Goal: Navigation & Orientation: Find specific page/section

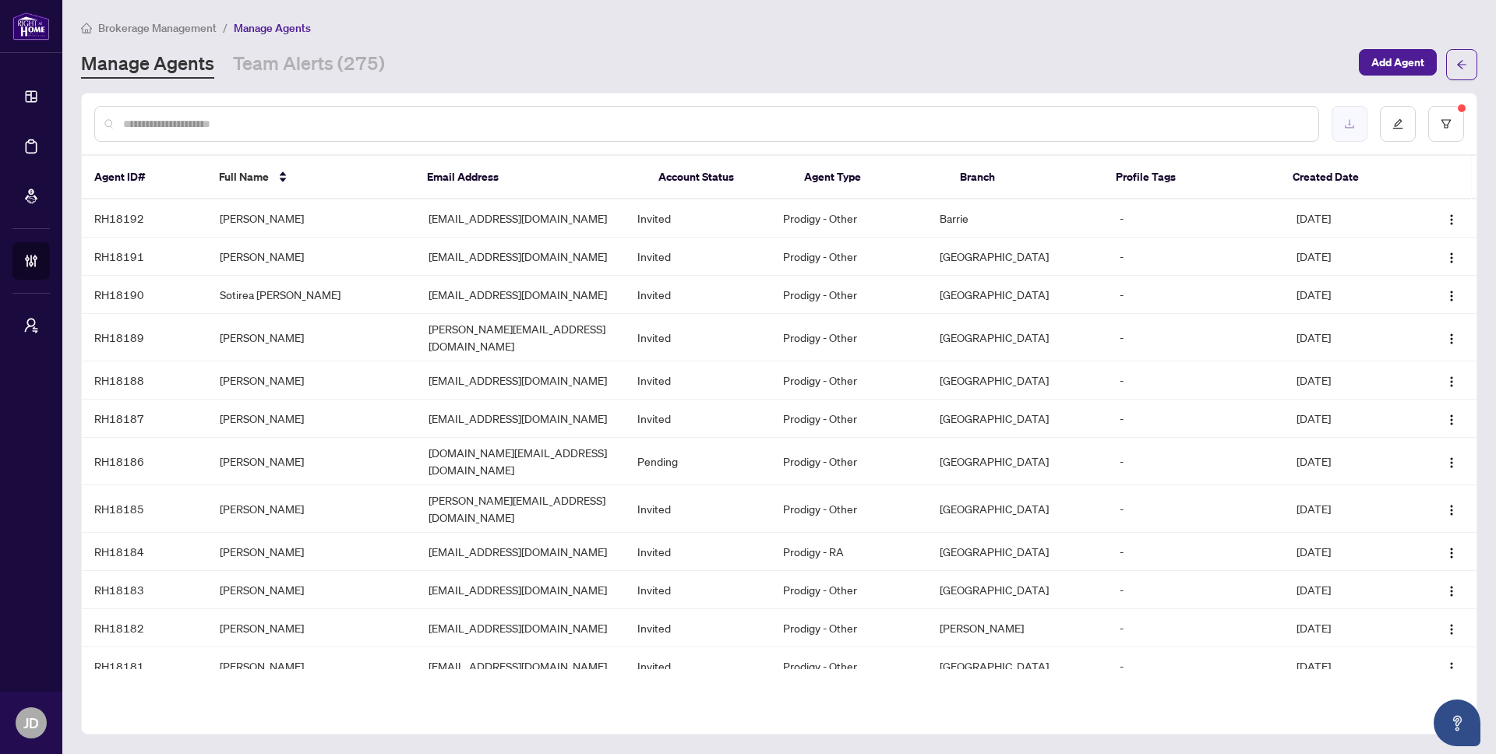
click at [1355, 129] on button "button" at bounding box center [1350, 124] width 36 height 36
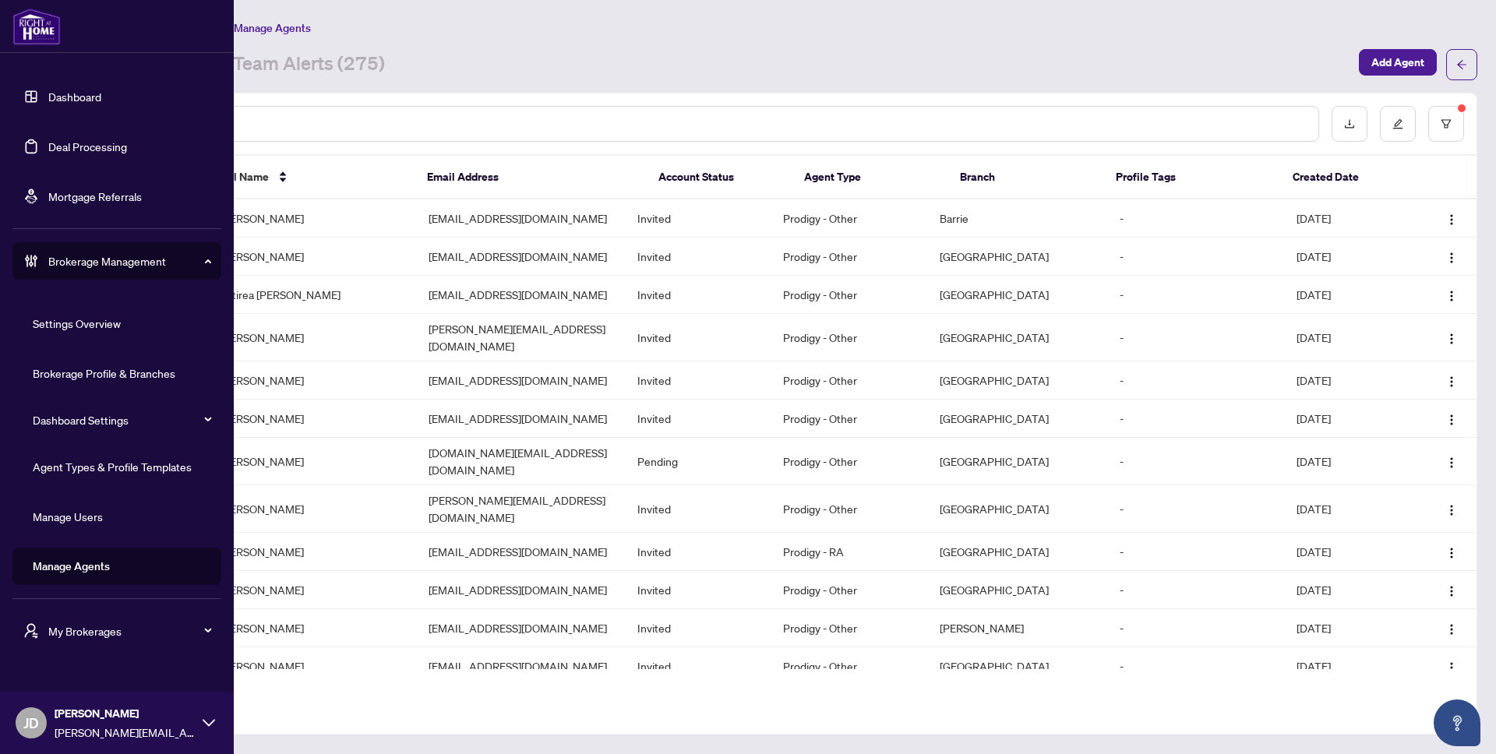
click at [24, 27] on img at bounding box center [36, 26] width 48 height 37
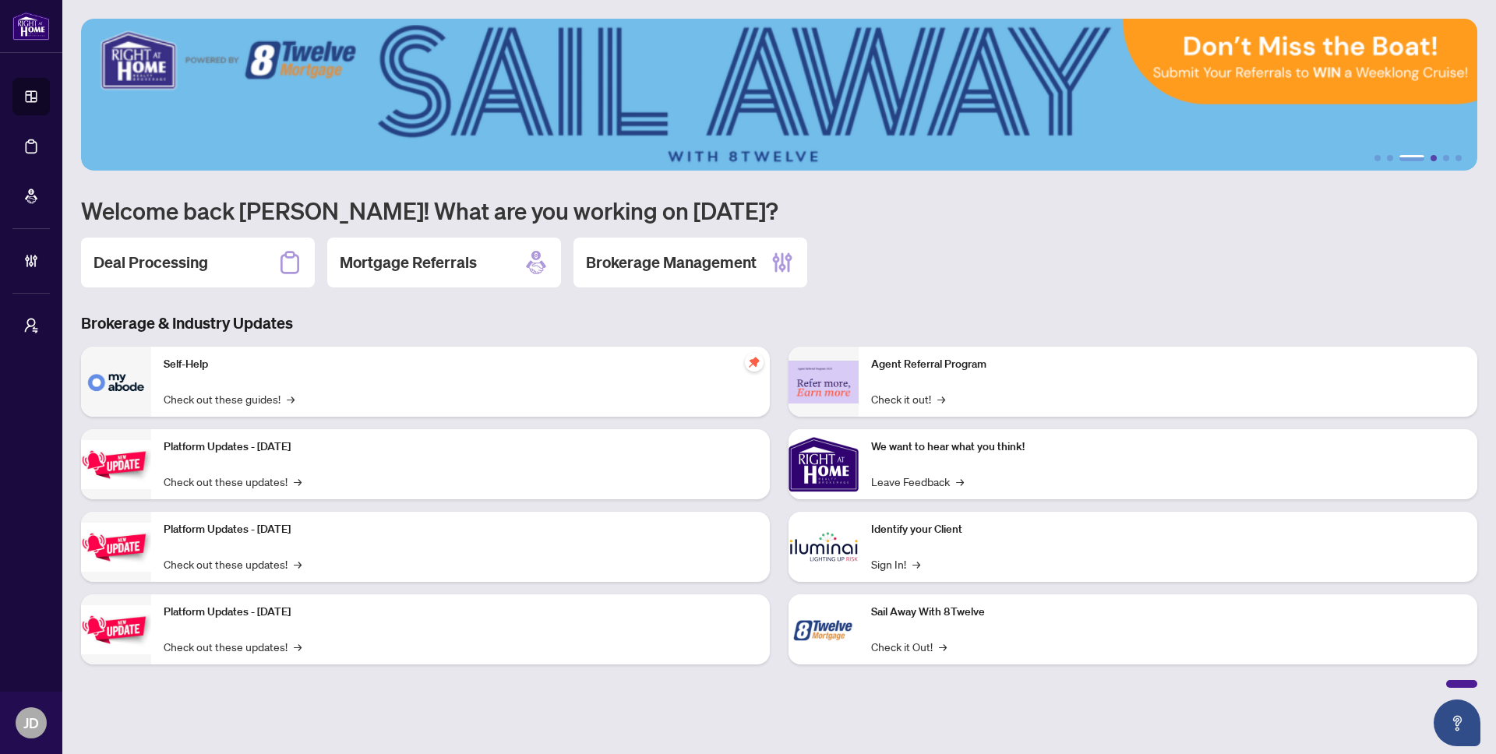
click at [1433, 161] on button "4" at bounding box center [1434, 158] width 6 height 6
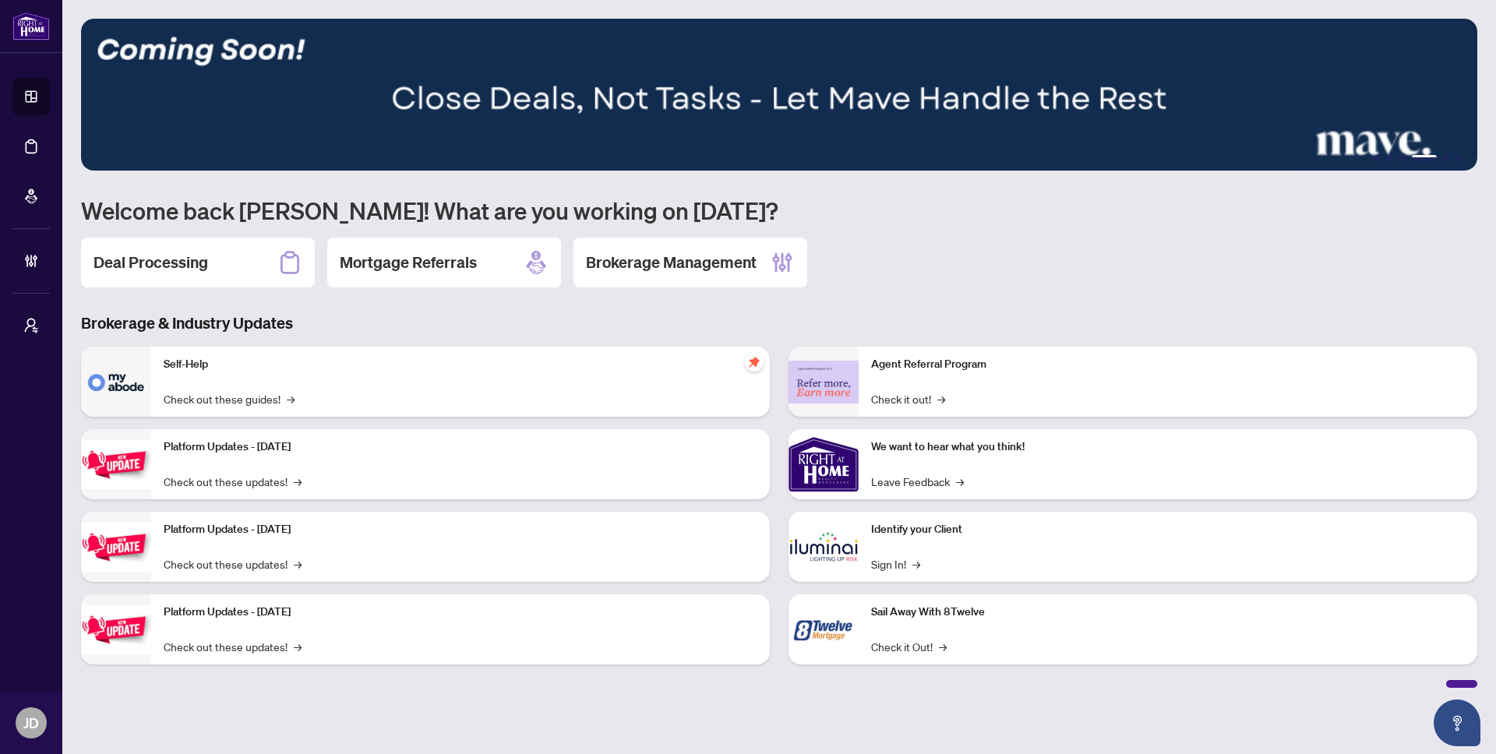
click at [1445, 161] on img at bounding box center [779, 95] width 1396 height 152
click at [1456, 157] on button "6" at bounding box center [1459, 158] width 6 height 6
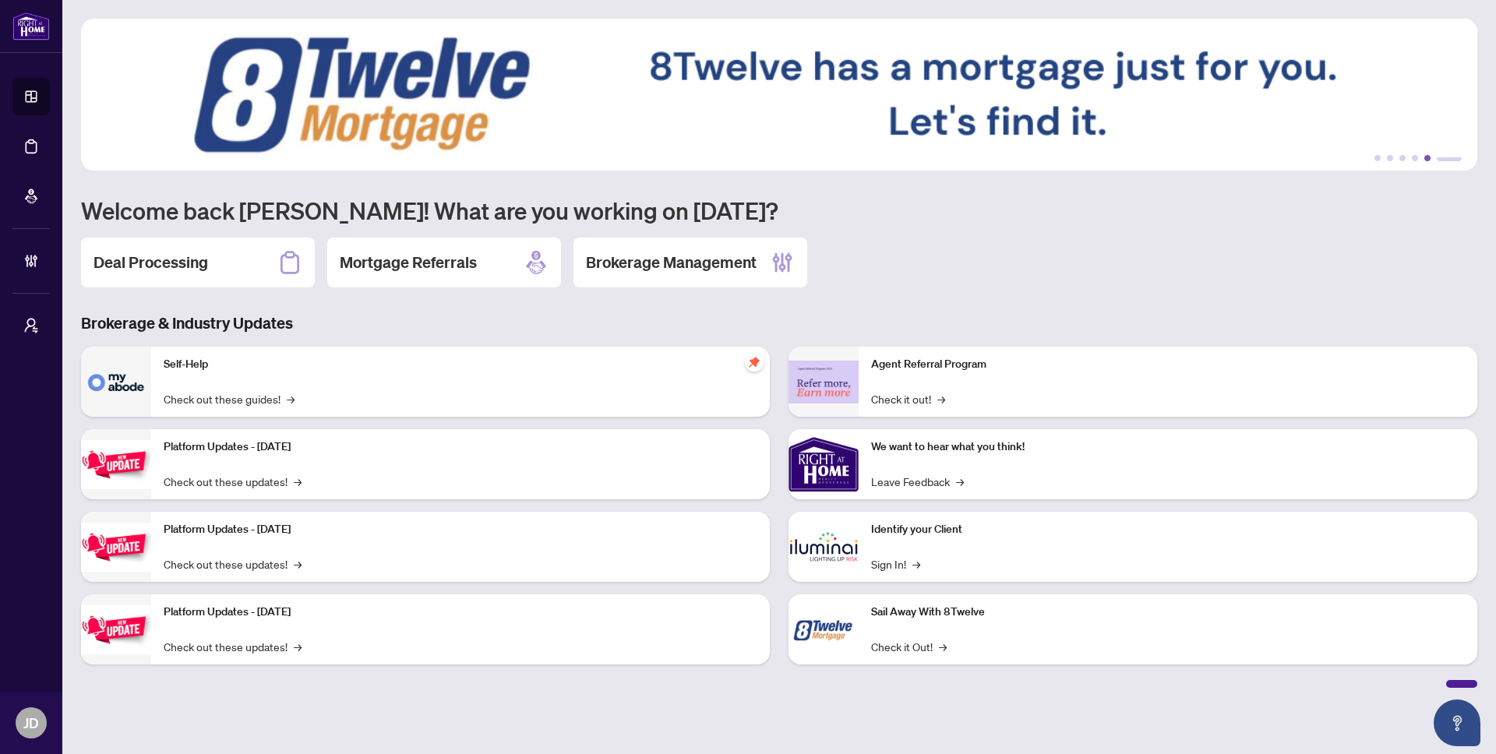
click at [1428, 156] on button "5" at bounding box center [1427, 158] width 6 height 6
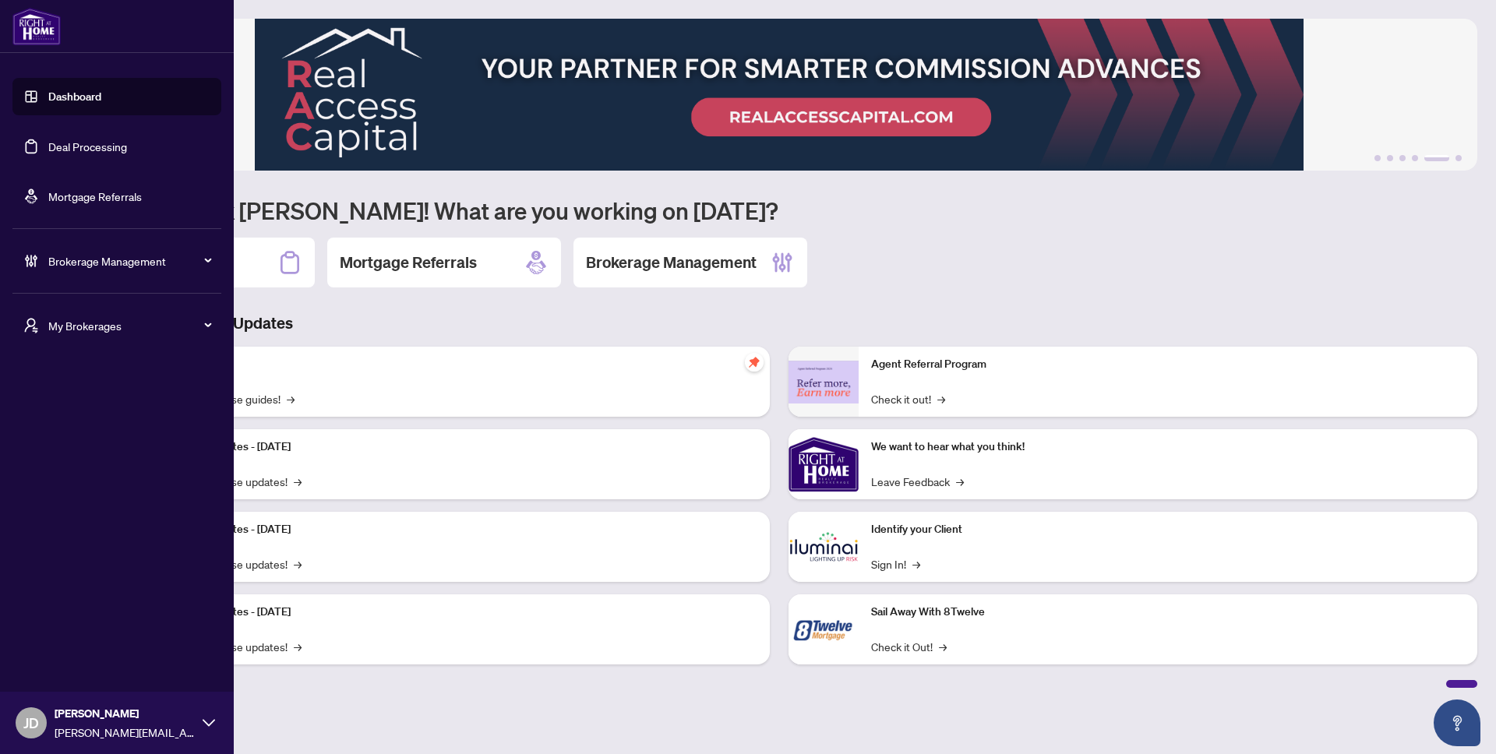
click at [38, 20] on img at bounding box center [36, 26] width 48 height 37
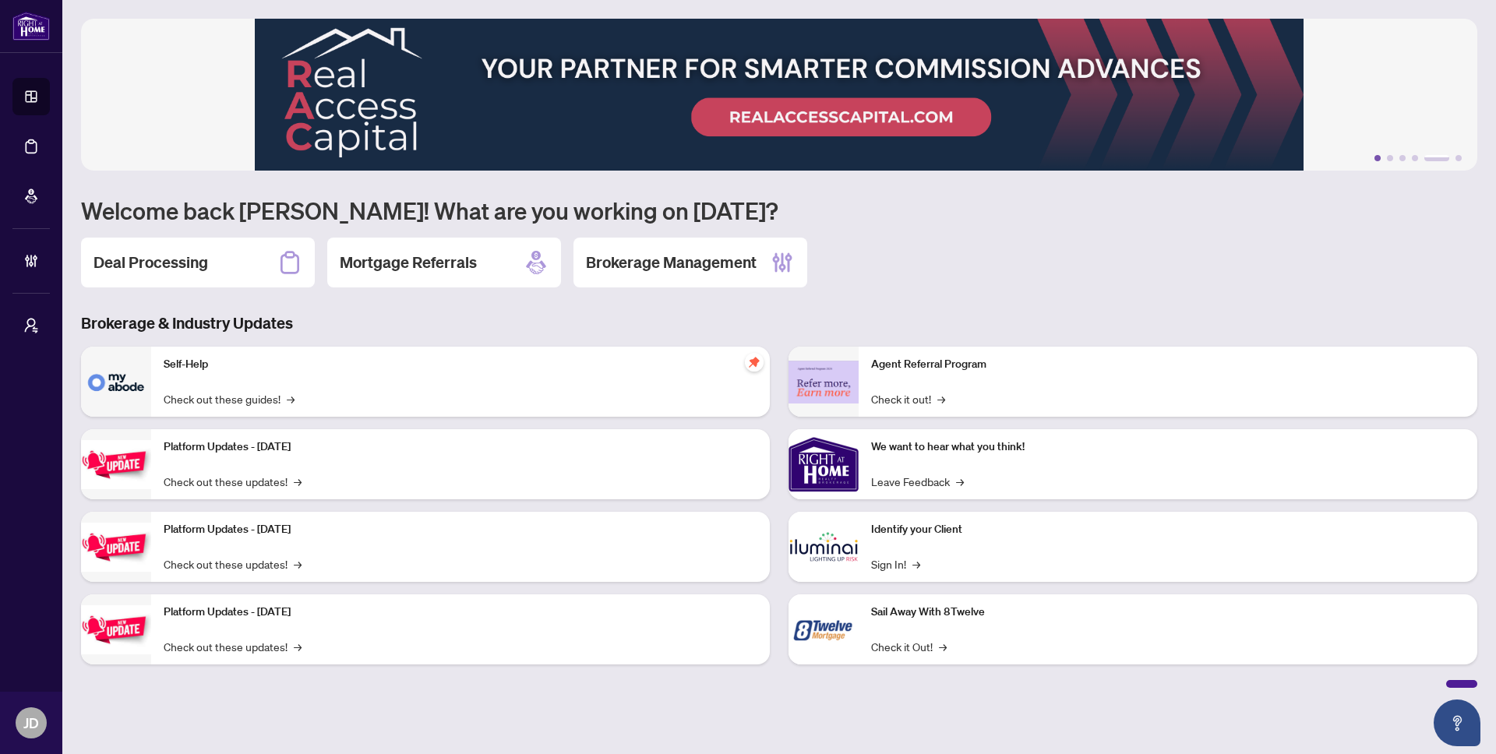
click at [1378, 157] on button "1" at bounding box center [1377, 158] width 6 height 6
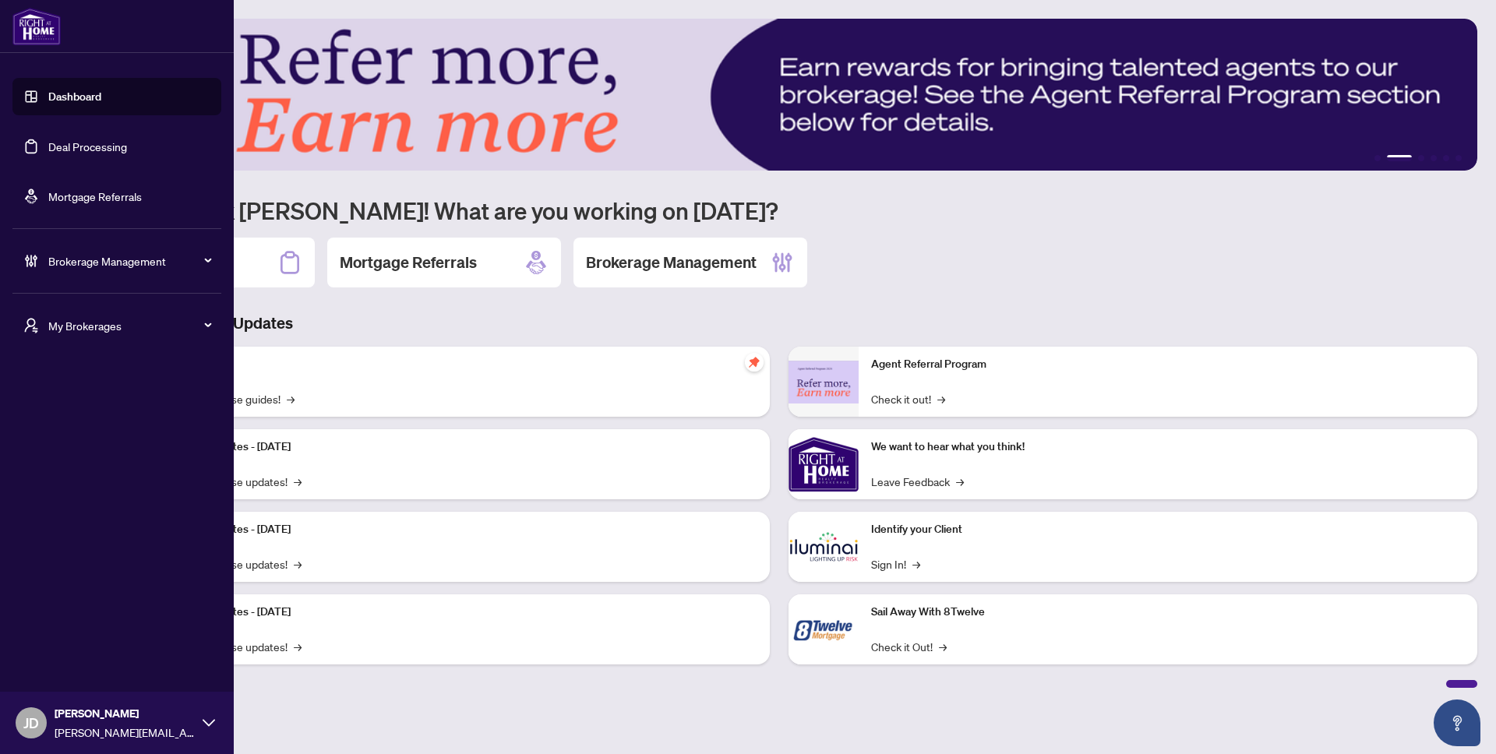
click at [115, 324] on span "My Brokerages" at bounding box center [129, 325] width 162 height 17
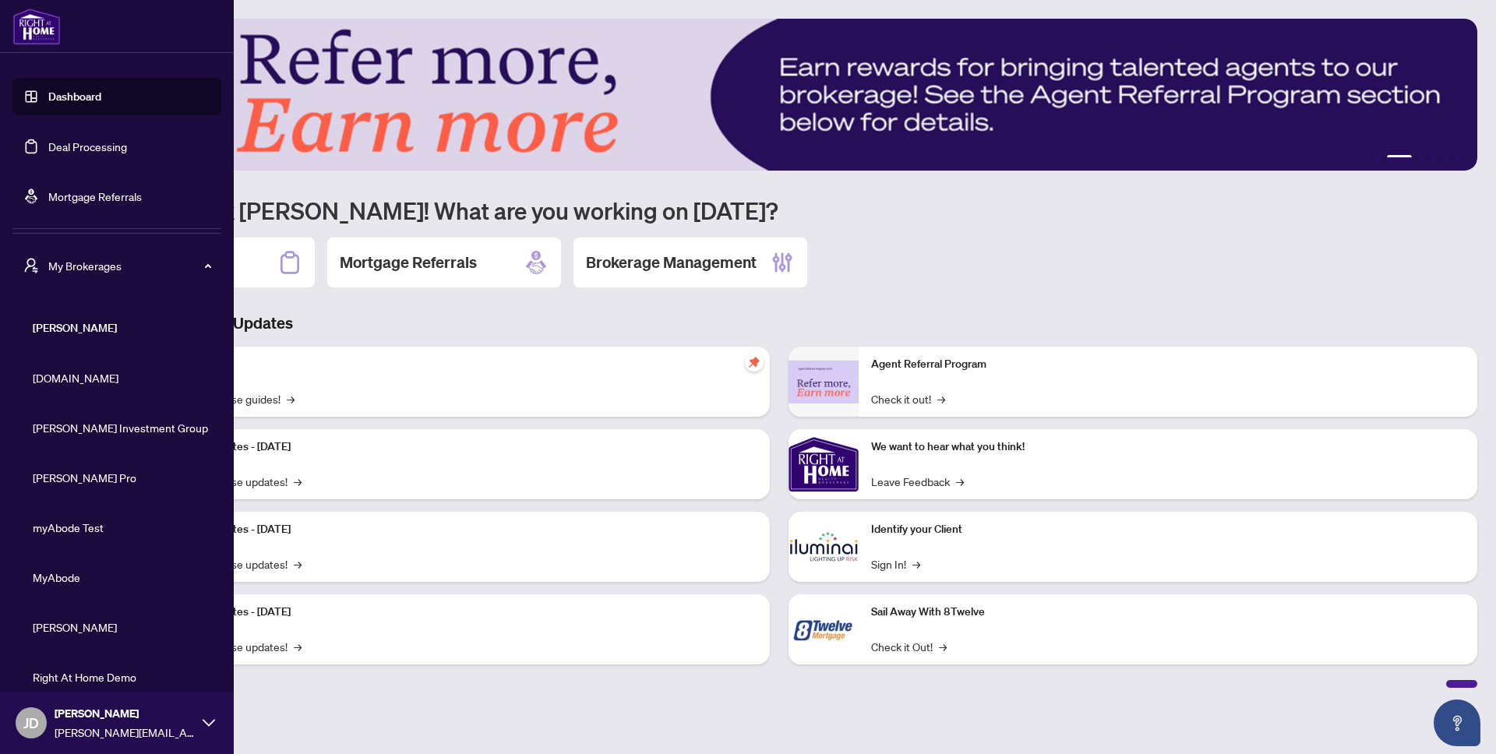
scroll to position [19, 0]
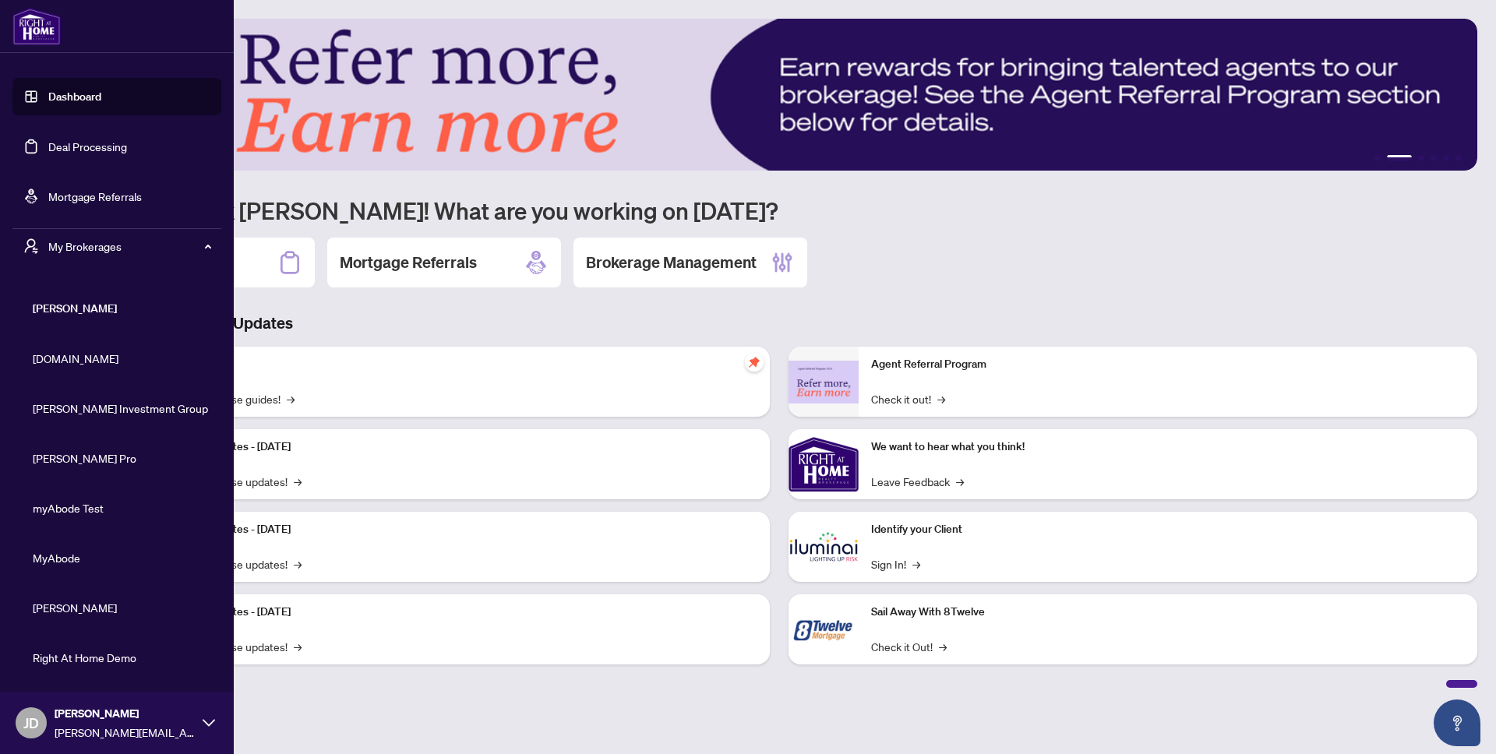
click at [83, 351] on span "Property.ca" at bounding box center [122, 358] width 178 height 17
